Goal: Information Seeking & Learning: Learn about a topic

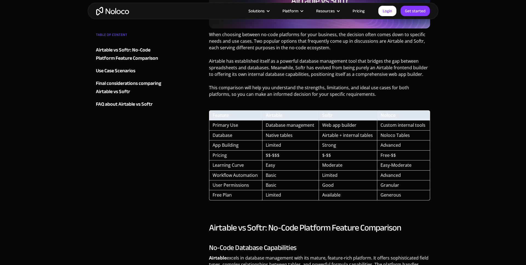
scroll to position [192, 0]
click at [386, 115] on link "Noloco" at bounding box center [388, 115] width 15 height 6
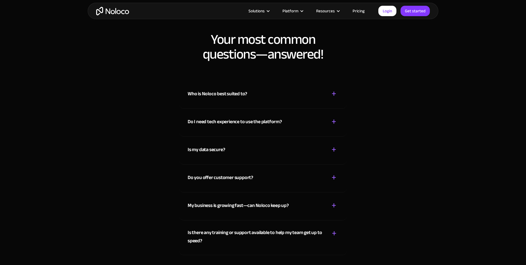
scroll to position [2627, 0]
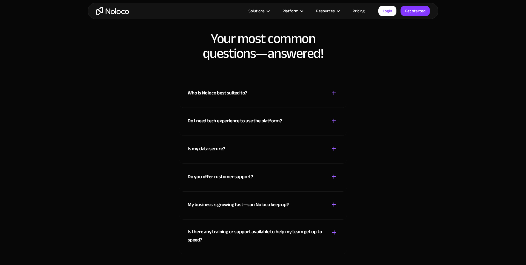
click at [298, 10] on div "Platform" at bounding box center [291, 10] width 16 height 7
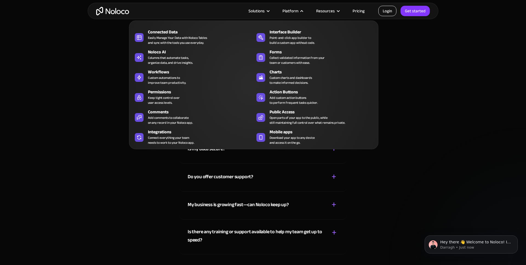
scroll to position [0, 0]
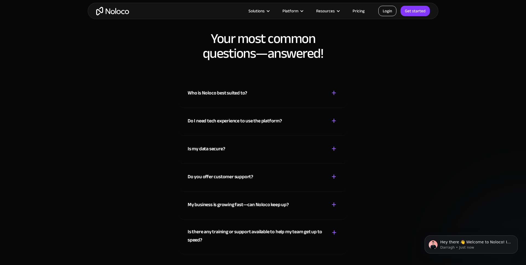
click at [388, 12] on link "Login" at bounding box center [387, 11] width 18 height 10
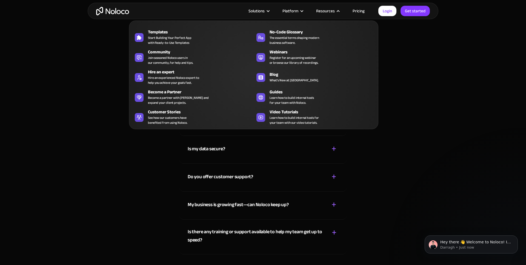
click at [347, 12] on link "Pricing" at bounding box center [359, 10] width 26 height 7
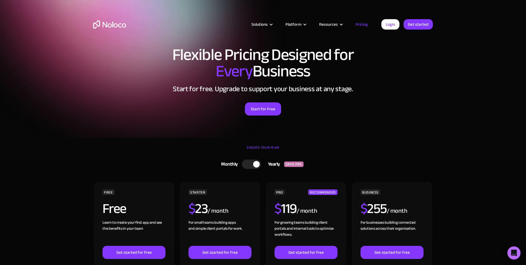
click at [365, 24] on link "Pricing" at bounding box center [362, 24] width 26 height 7
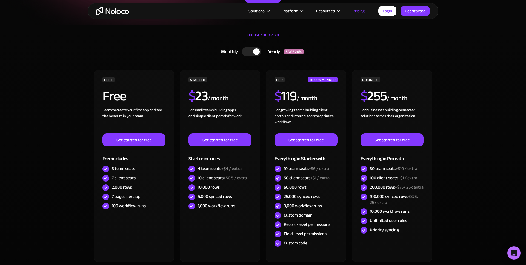
scroll to position [126, 0]
